Goal: Transaction & Acquisition: Purchase product/service

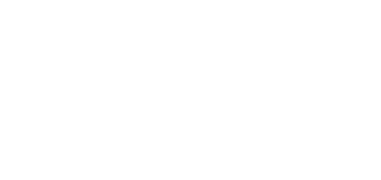
click at [91, 87] on body at bounding box center [190, 90] width 381 height 180
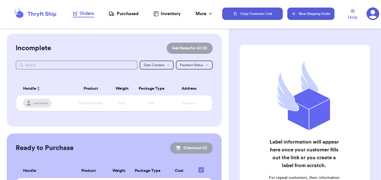
click at [306, 17] on button "New Shipping Order" at bounding box center [311, 14] width 47 height 12
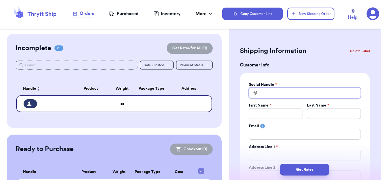
click at [275, 97] on input "Total Amount Paid" at bounding box center [305, 93] width 112 height 11
type input "a"
type input "al"
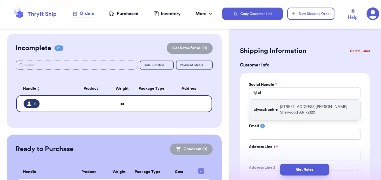
click at [286, 110] on p "[STREET_ADDRESS][PERSON_NAME]" at bounding box center [318, 109] width 76 height 11
type input "alyssafrankie"
type input "Alyssa"
type input "Samp"
type input "[EMAIL_ADDRESS][DOMAIN_NAME]"
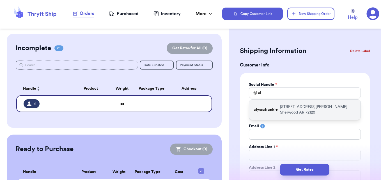
type input "[STREET_ADDRESS][PERSON_NAME]"
type input "Sherwood"
select select "AR"
type input "72120"
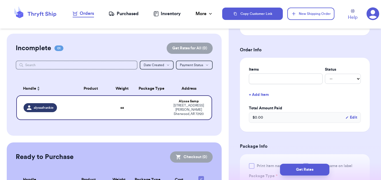
scroll to position [202, 0]
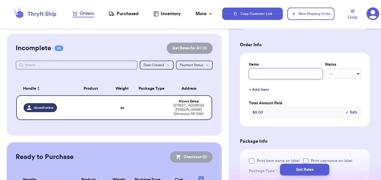
click at [265, 73] on input "text" at bounding box center [286, 74] width 74 height 11
type input "Custom Top"
select select "MI"
click at [268, 73] on input "Custom Top" at bounding box center [286, 74] width 74 height 11
type input "CustomTop"
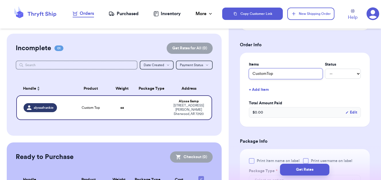
type input "CustoTop"
type input "CustTop"
type input "CusTop"
type input "CuTop"
type input "CTop"
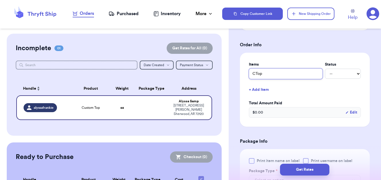
type input "Top"
type input "BTop"
type input "BaTop"
type input "BanTop"
type input "BandTop"
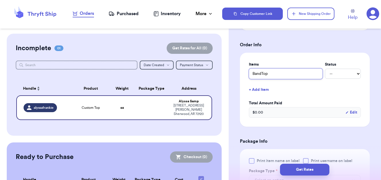
type input "Band Top"
type input "Band TTop"
type input "Band TeTop"
type input "Band TeeTop"
click at [279, 74] on input "Band TeeTop" at bounding box center [286, 74] width 74 height 11
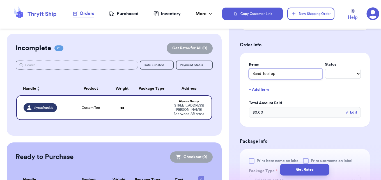
type input "Band TeeTo"
type input "Band TeeT"
type input "Band Tee"
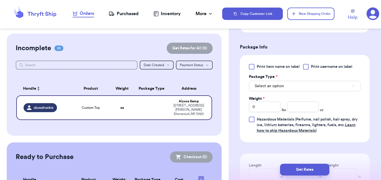
scroll to position [301, 0]
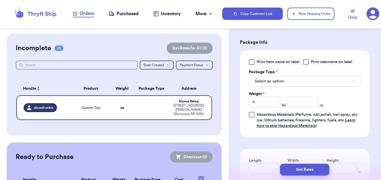
type input "Band Tee"
click at [260, 102] on input "0" at bounding box center [265, 102] width 32 height 11
type input "1"
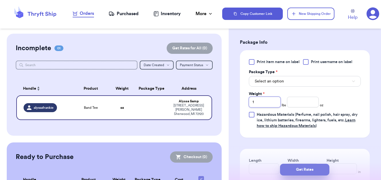
type input "1"
click at [312, 168] on button "Get Rates" at bounding box center [304, 170] width 49 height 12
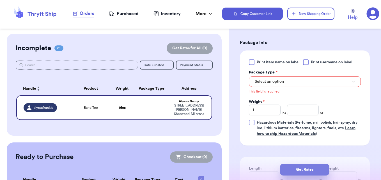
scroll to position [208, 0]
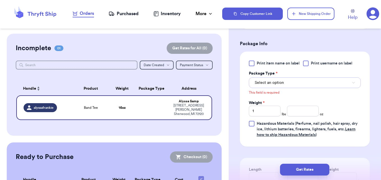
click at [301, 88] on button "Select an option" at bounding box center [305, 83] width 112 height 11
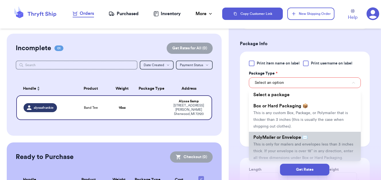
click at [309, 144] on li "PolyMailer or Envelope ✉️ This is only for mailers and envelopes less than 3 in…" at bounding box center [305, 147] width 112 height 31
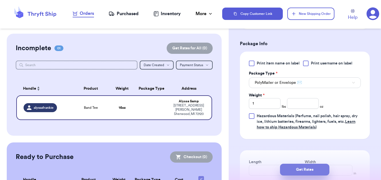
click at [319, 171] on button "Get Rates" at bounding box center [304, 170] width 49 height 12
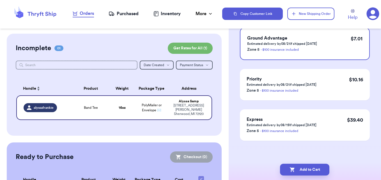
scroll to position [0, 0]
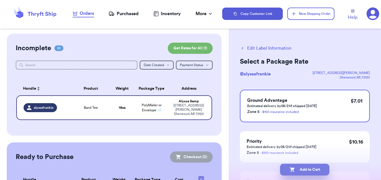
click at [321, 169] on button "Add to Cart" at bounding box center [304, 170] width 49 height 12
checkbox input "true"
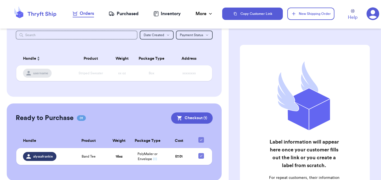
scroll to position [37, 0]
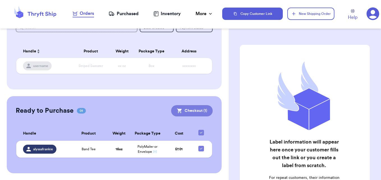
click at [192, 113] on button "Checkout ( 1 )" at bounding box center [192, 110] width 42 height 11
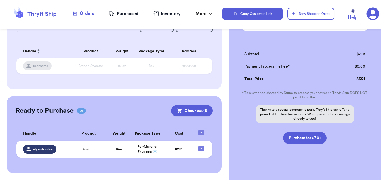
scroll to position [76, 0]
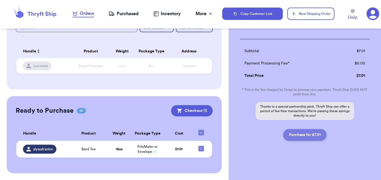
click at [311, 135] on button "Purchase for $7.01" at bounding box center [305, 135] width 44 height 12
checkbox input "false"
checkbox input "true"
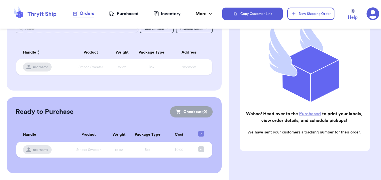
click at [314, 112] on link "Purchased" at bounding box center [310, 114] width 22 height 4
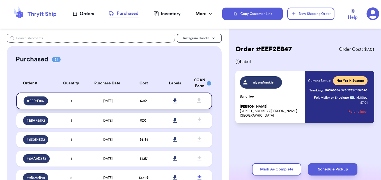
click at [173, 99] on icon at bounding box center [175, 101] width 4 height 5
